Goal: Check status: Check status

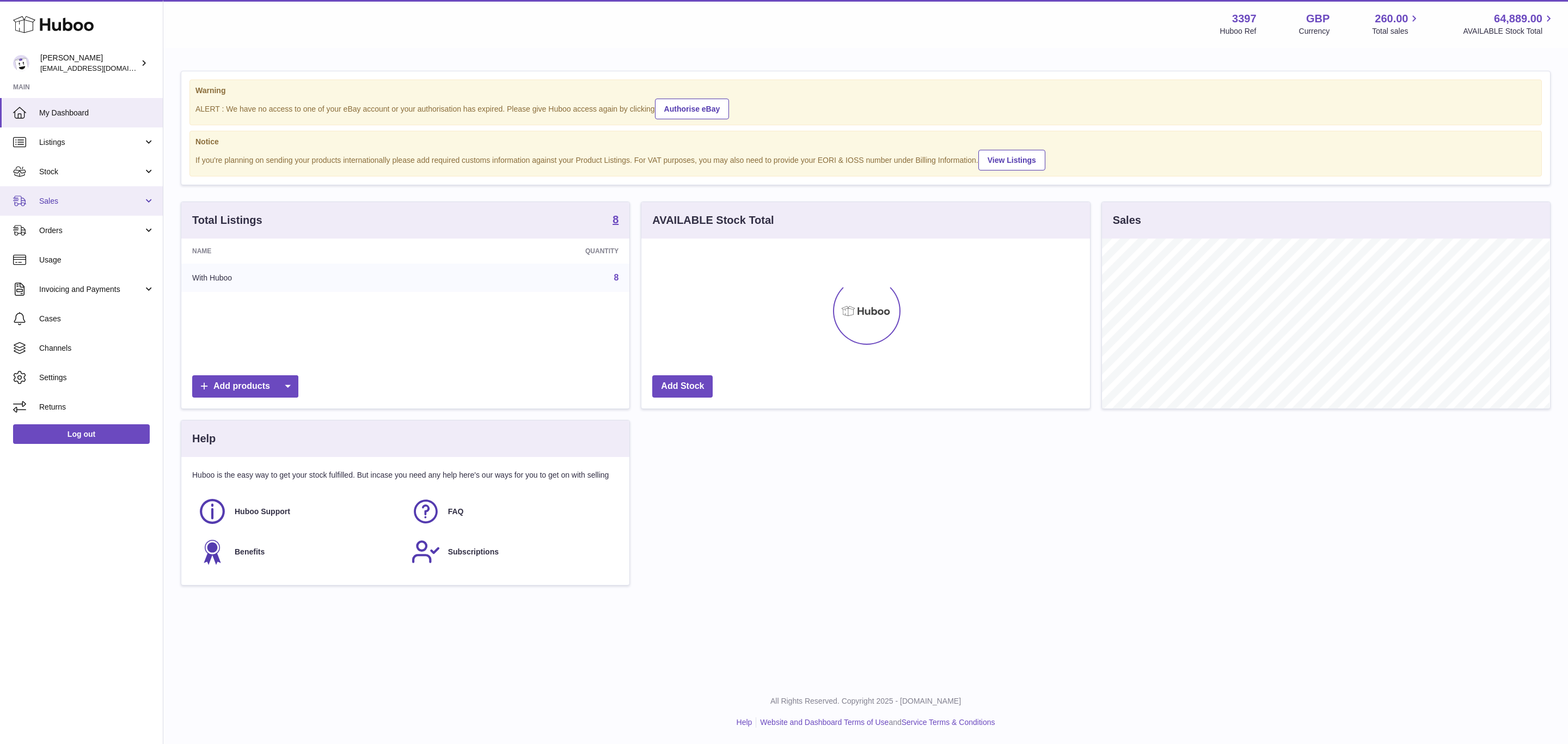
scroll to position [170, 447]
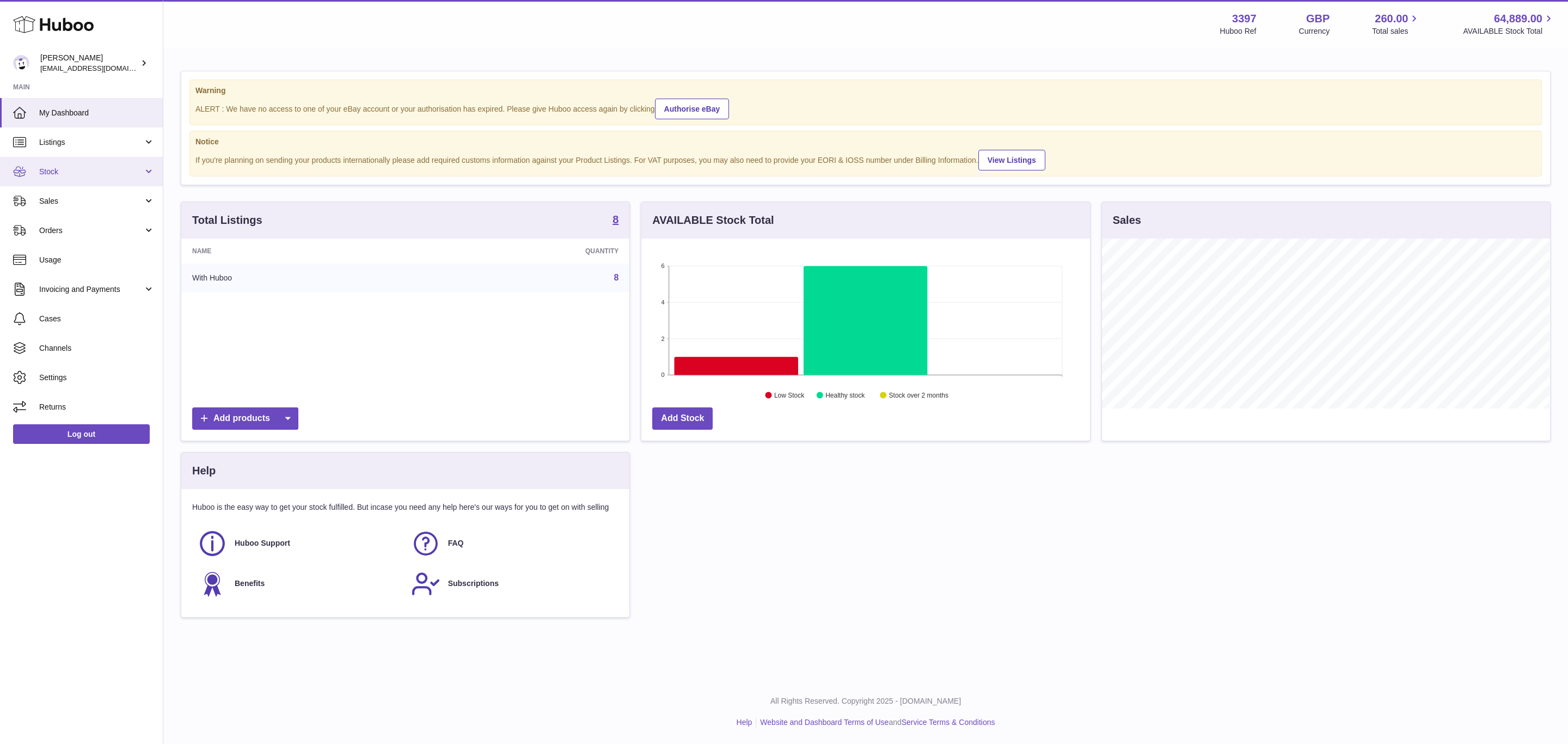
click at [68, 170] on span "Stock" at bounding box center [91, 172] width 104 height 10
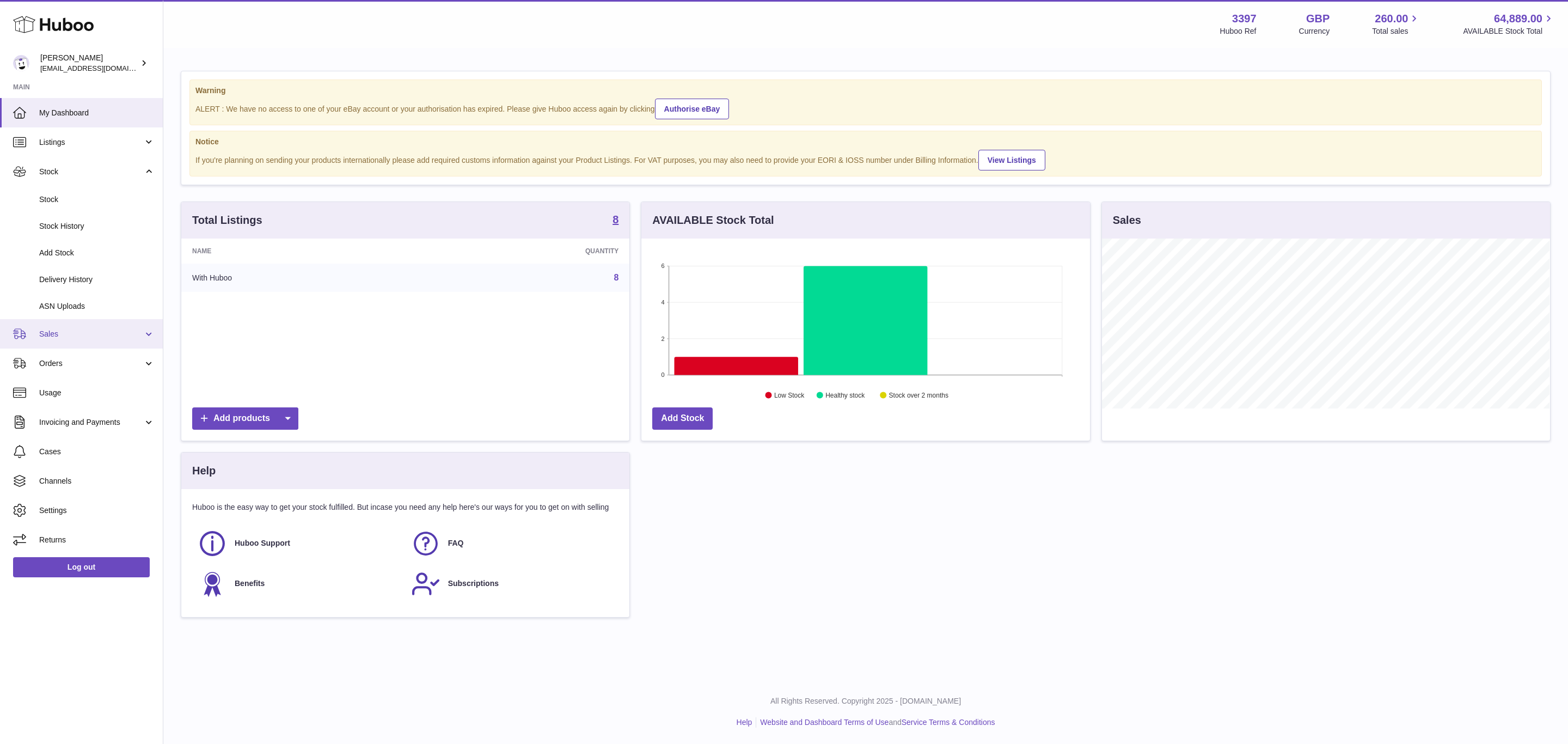
click at [101, 347] on link "Sales" at bounding box center [81, 334] width 163 height 29
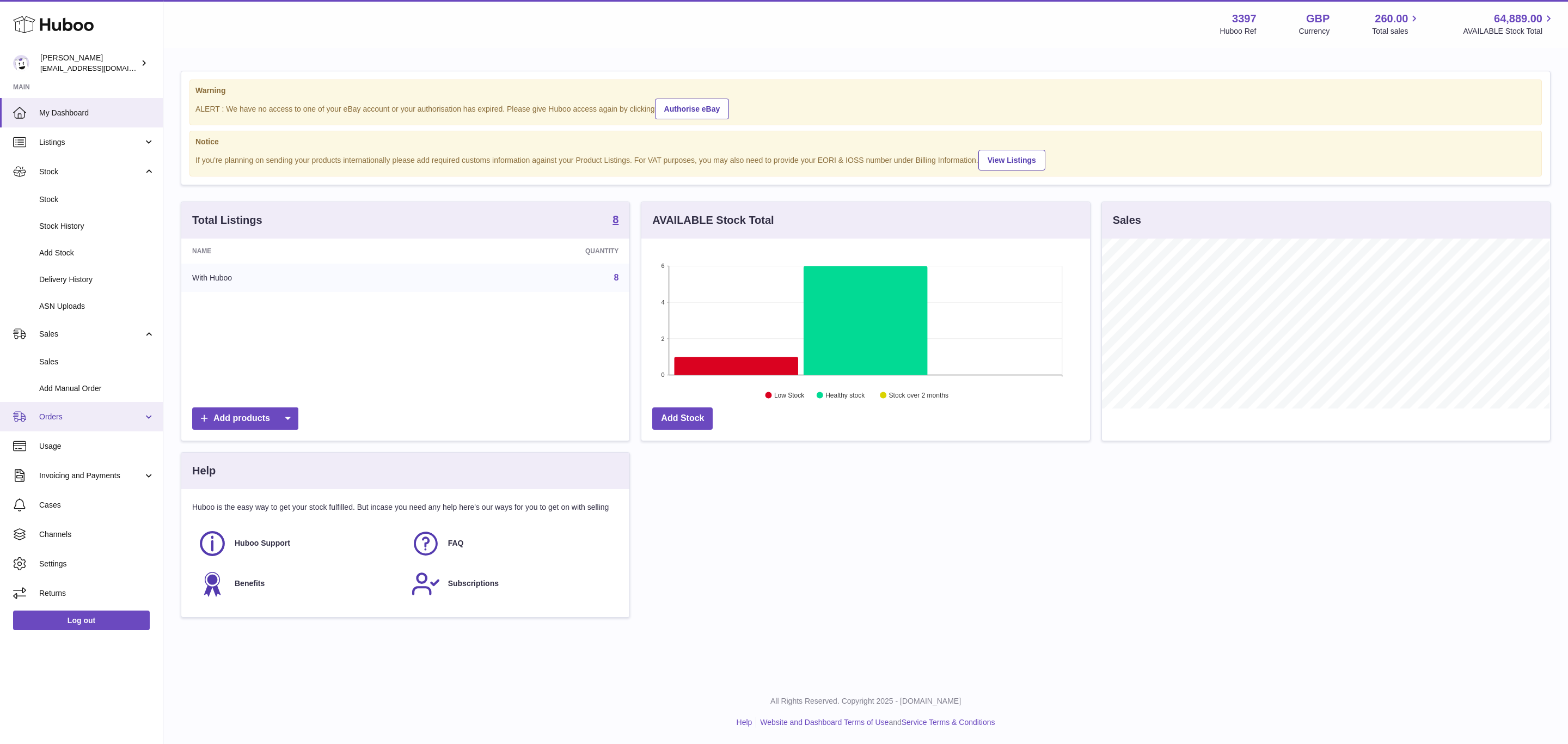
click at [113, 428] on link "Orders" at bounding box center [81, 416] width 163 height 29
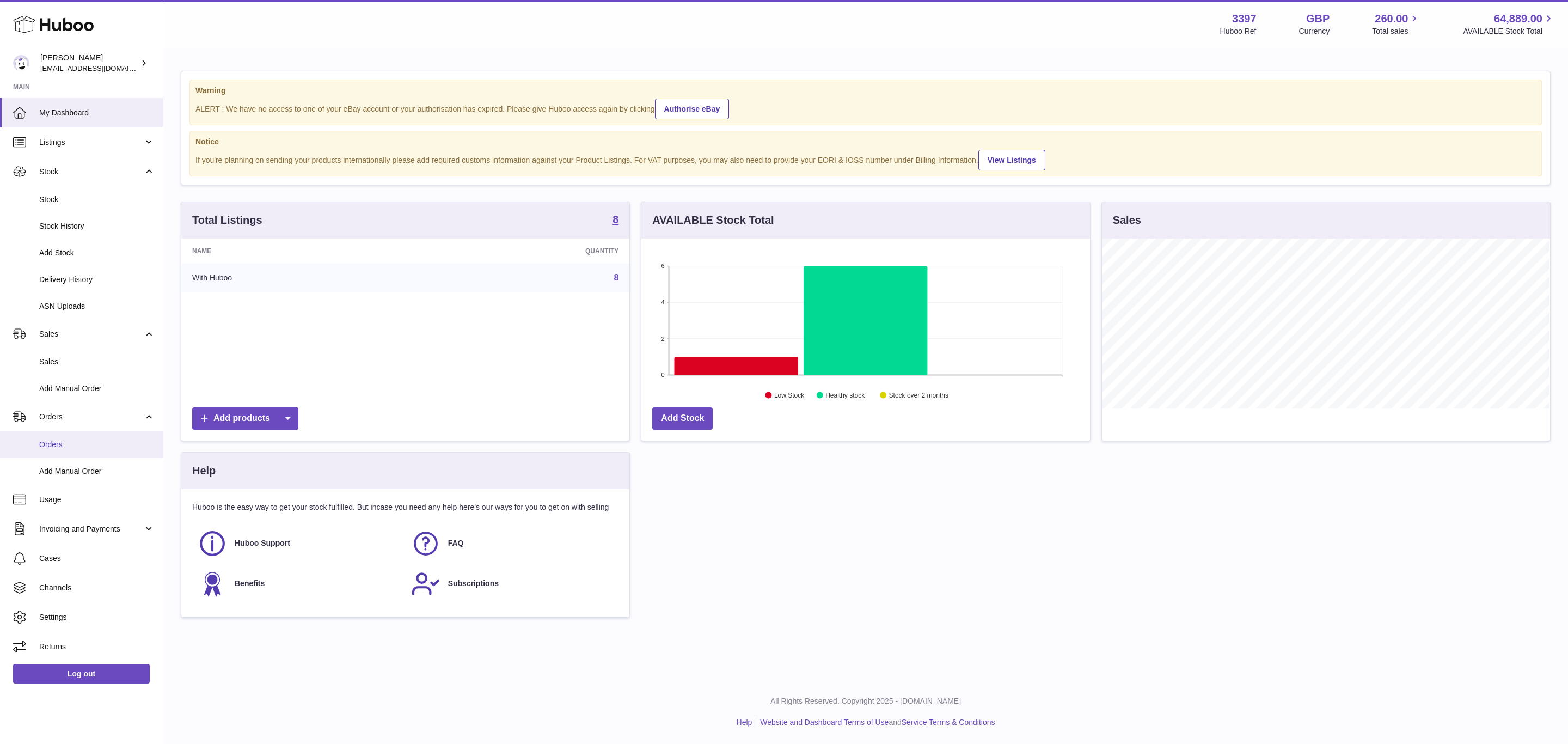
click at [113, 446] on span "Orders" at bounding box center [97, 444] width 116 height 10
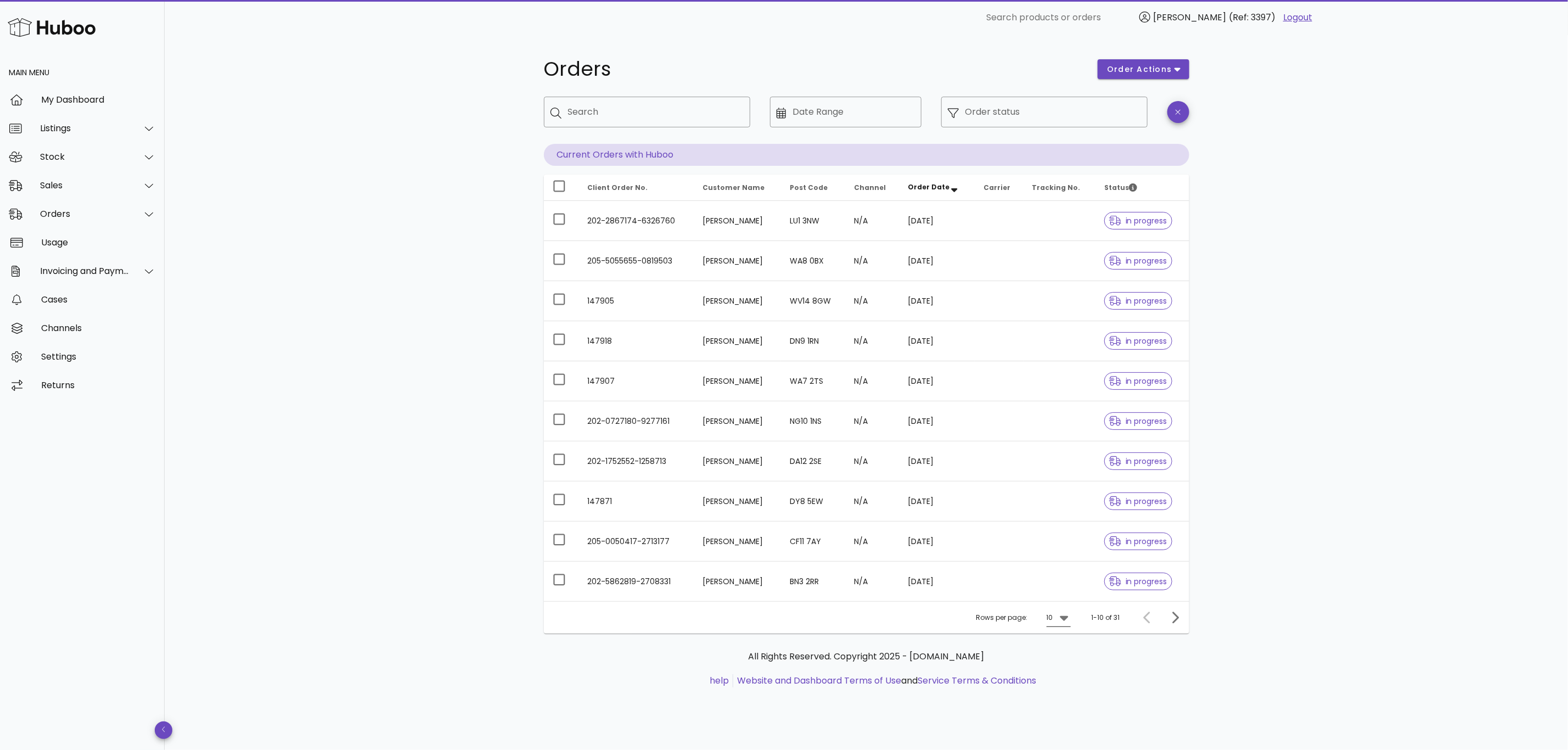
click at [1059, 622] on icon at bounding box center [1064, 617] width 13 height 13
click at [1064, 690] on div "50" at bounding box center [1062, 681] width 11 height 23
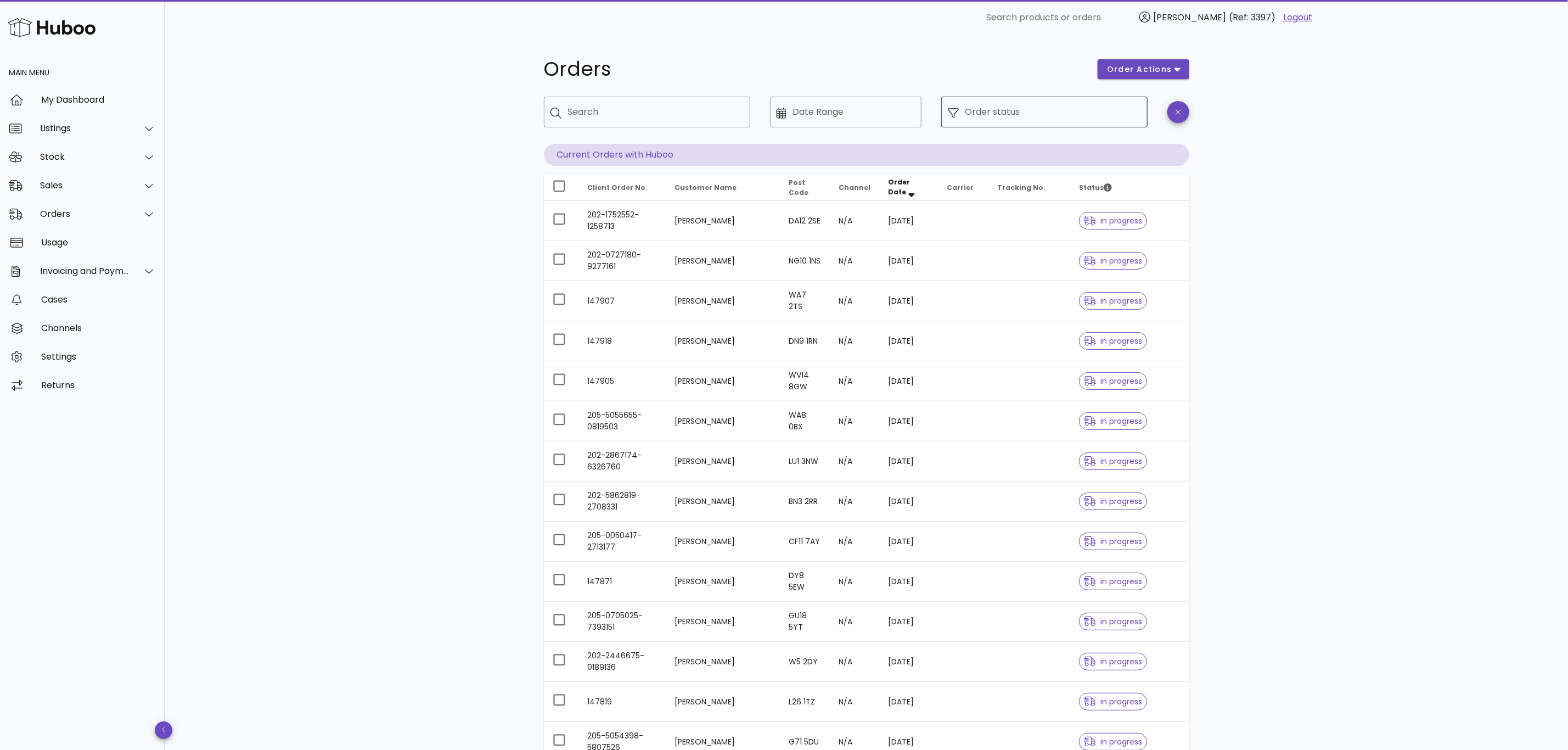
click at [1060, 107] on input "Order status" at bounding box center [1053, 112] width 176 height 18
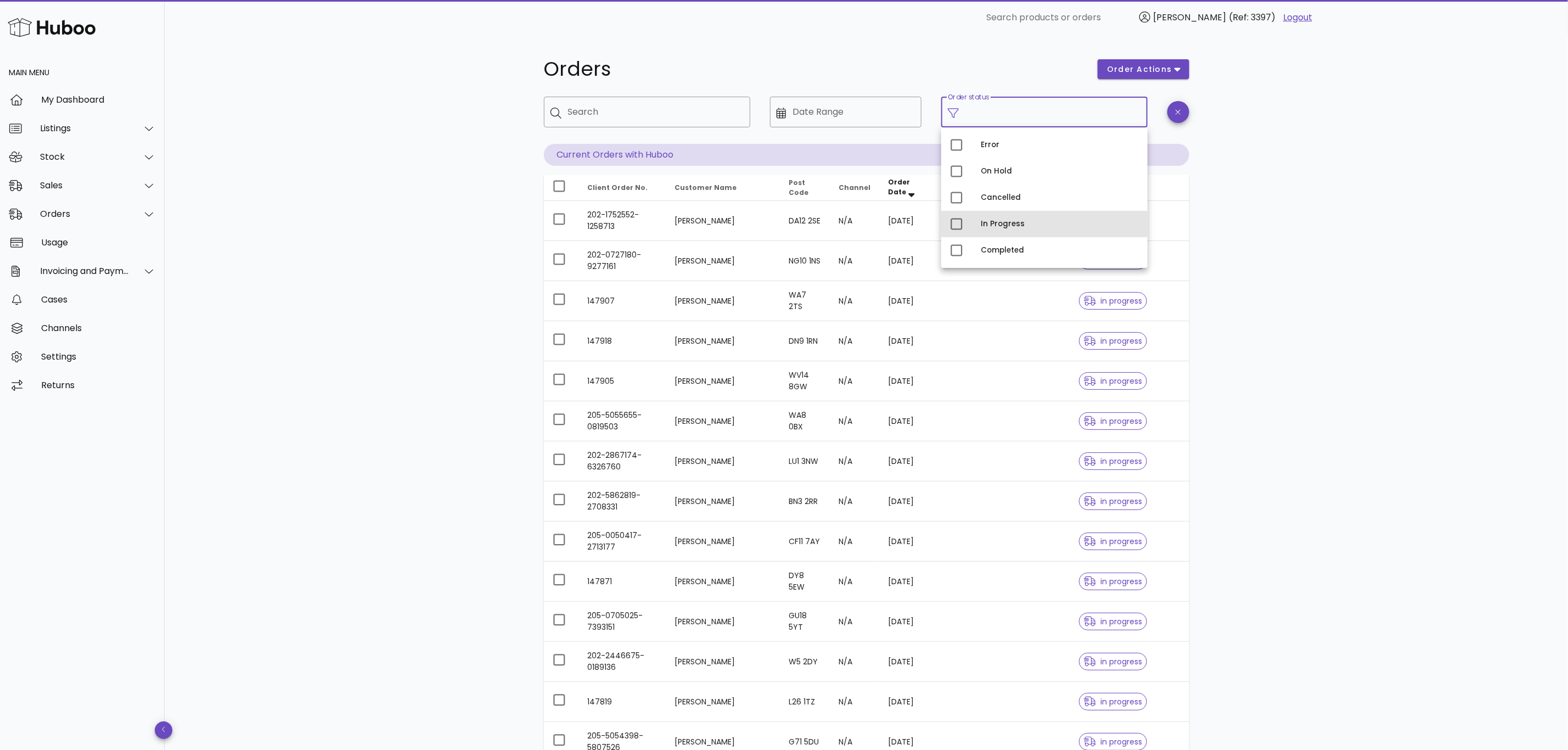
click at [1024, 220] on div "In Progress" at bounding box center [1060, 224] width 158 height 9
type input "**********"
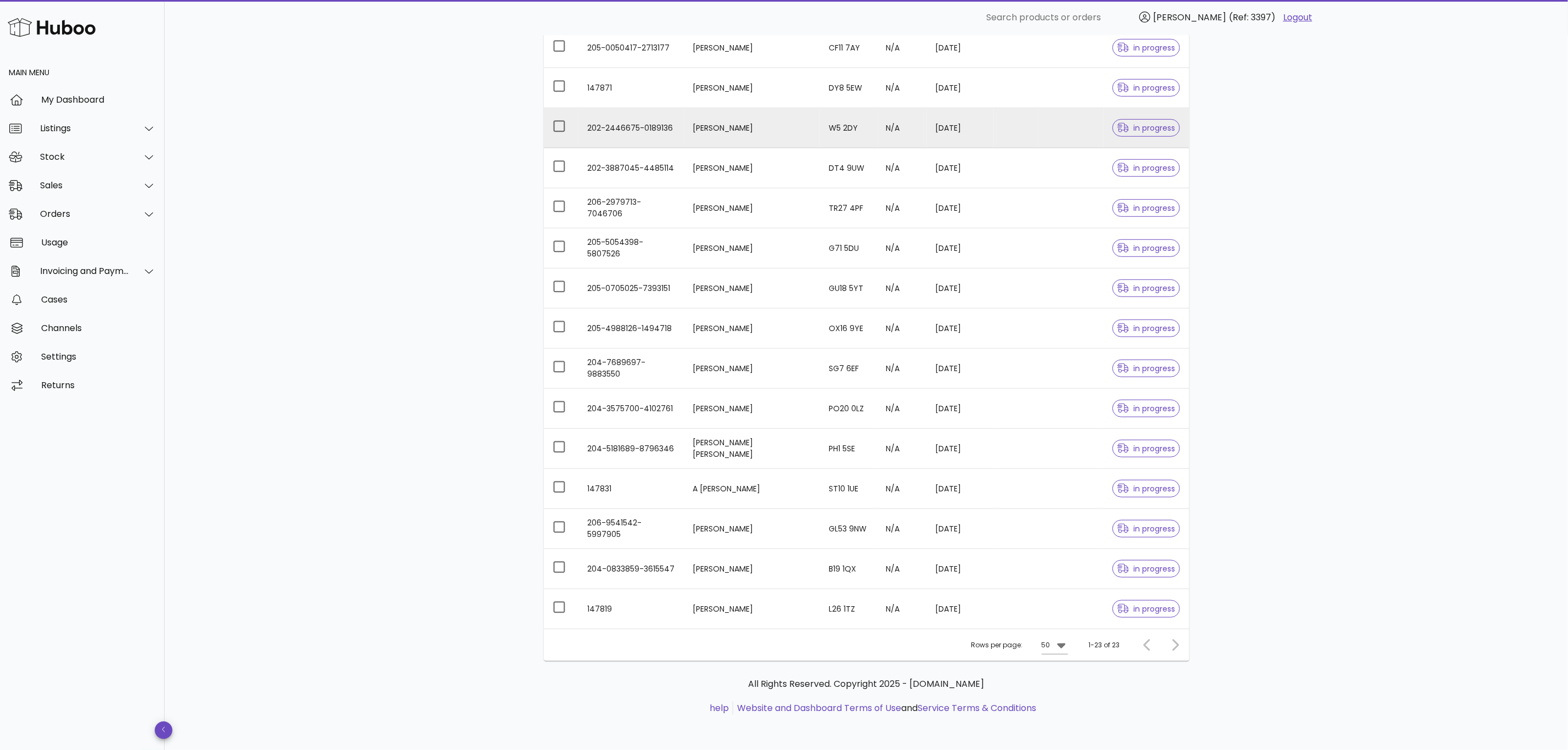
scroll to position [527, 0]
